Goal: Find specific page/section: Find specific page/section

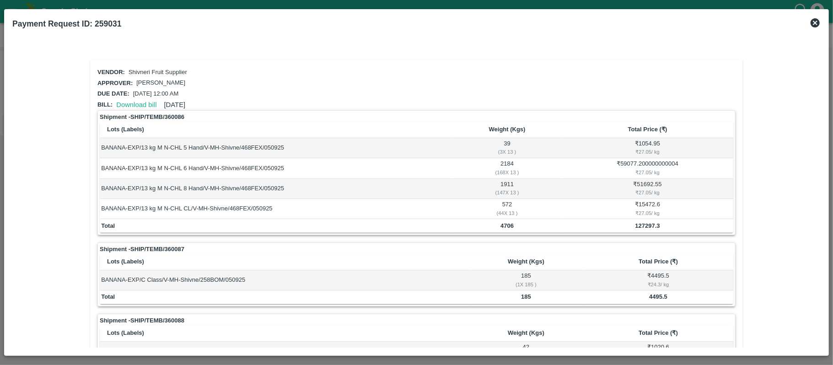
click at [813, 23] on icon at bounding box center [815, 22] width 9 height 9
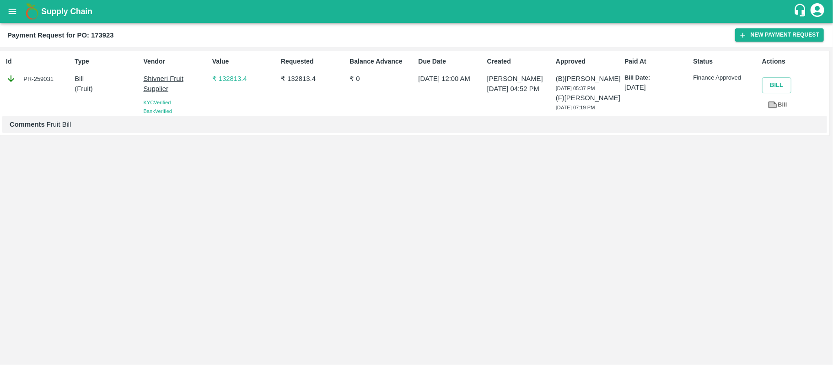
click at [13, 19] on button "open drawer" at bounding box center [12, 11] width 21 height 21
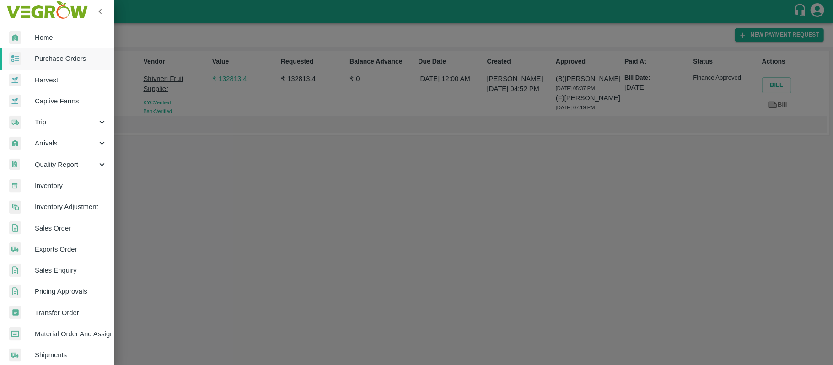
click at [39, 58] on span "Purchase Orders" at bounding box center [71, 59] width 72 height 10
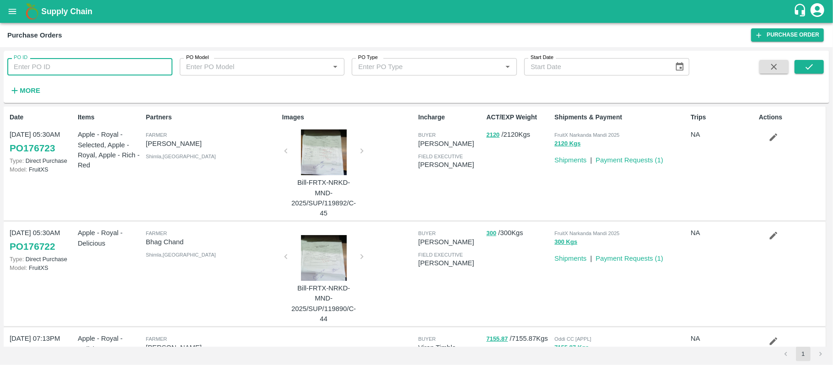
click at [55, 66] on input "PO ID" at bounding box center [89, 66] width 165 height 17
paste input "173923"
type input "173923"
click at [813, 72] on icon "submit" at bounding box center [809, 67] width 10 height 10
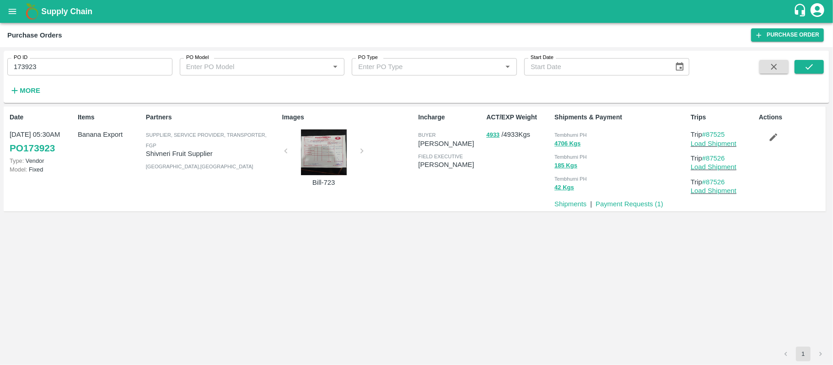
click at [566, 133] on span "Tembhurni PH" at bounding box center [570, 134] width 32 height 5
copy span "Tembhurni"
